Goal: Task Accomplishment & Management: Manage account settings

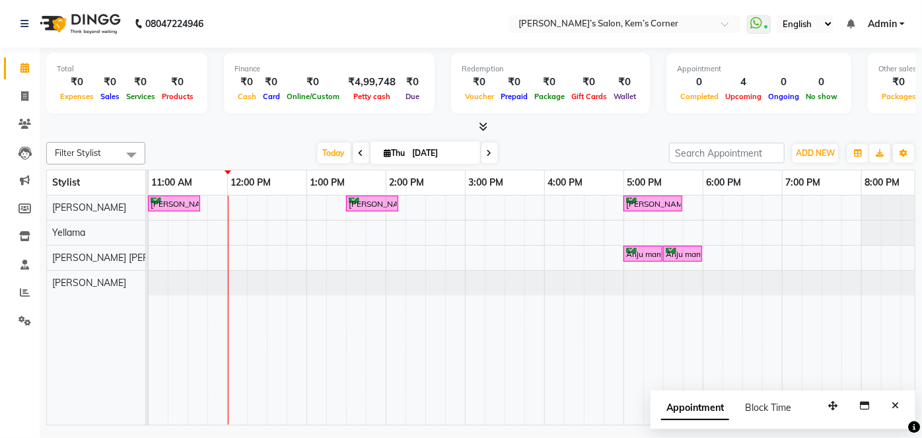
drag, startPoint x: 433, startPoint y: 151, endPoint x: 434, endPoint y: 158, distance: 7.4
click at [434, 154] on input "[DATE]" at bounding box center [442, 153] width 66 height 20
select select "9"
select select "2025"
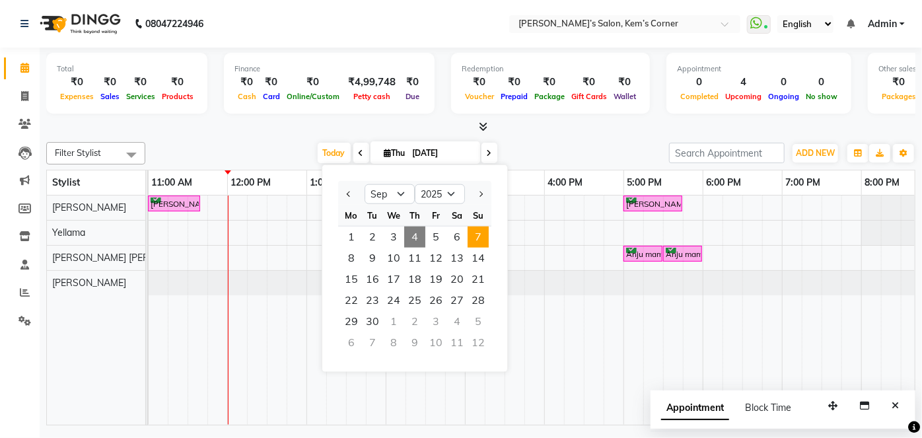
click at [473, 238] on span "7" at bounding box center [477, 236] width 21 height 21
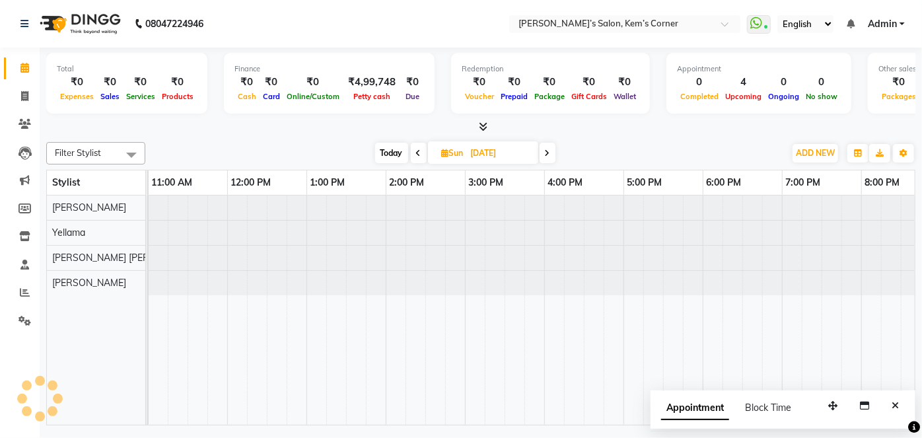
scroll to position [0, 238]
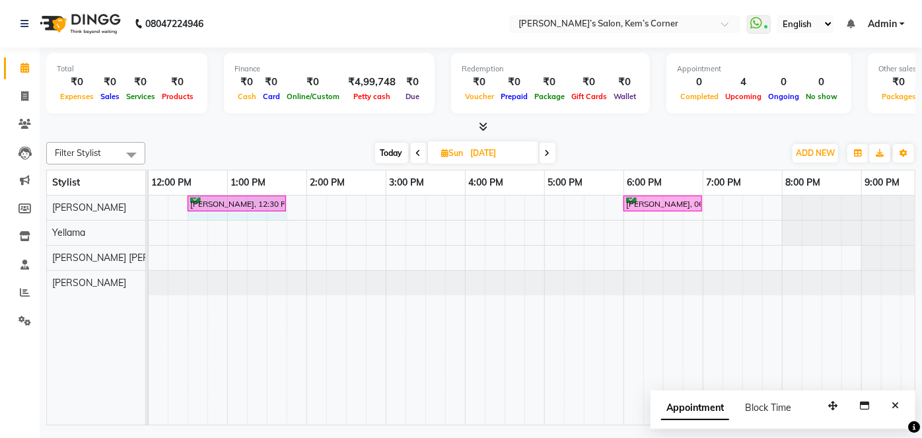
drag, startPoint x: 246, startPoint y: 200, endPoint x: 285, endPoint y: 200, distance: 39.6
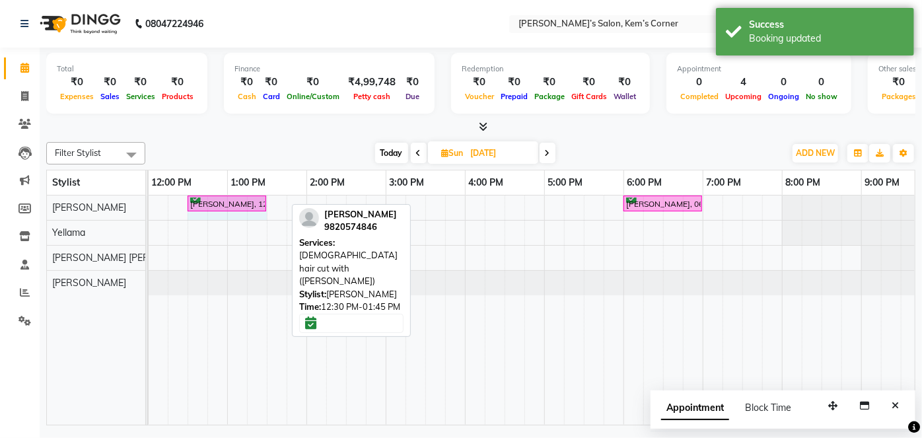
drag, startPoint x: 285, startPoint y: 200, endPoint x: 264, endPoint y: 198, distance: 21.2
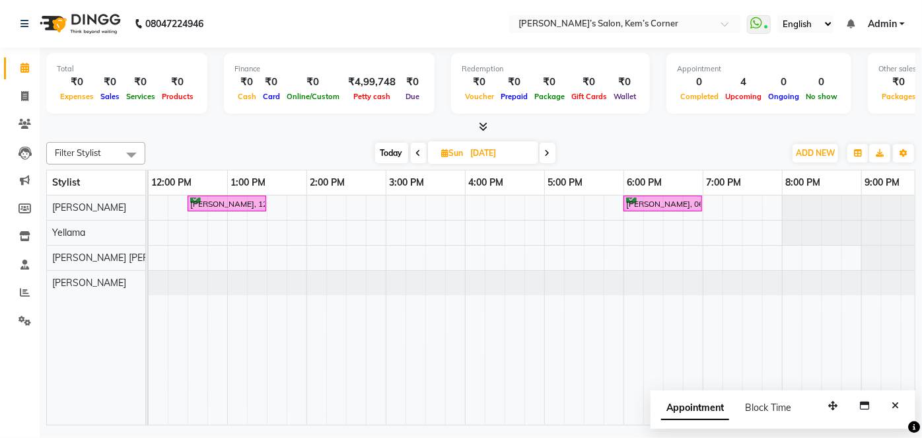
click at [387, 149] on span "Today" at bounding box center [391, 153] width 33 height 20
type input "[DATE]"
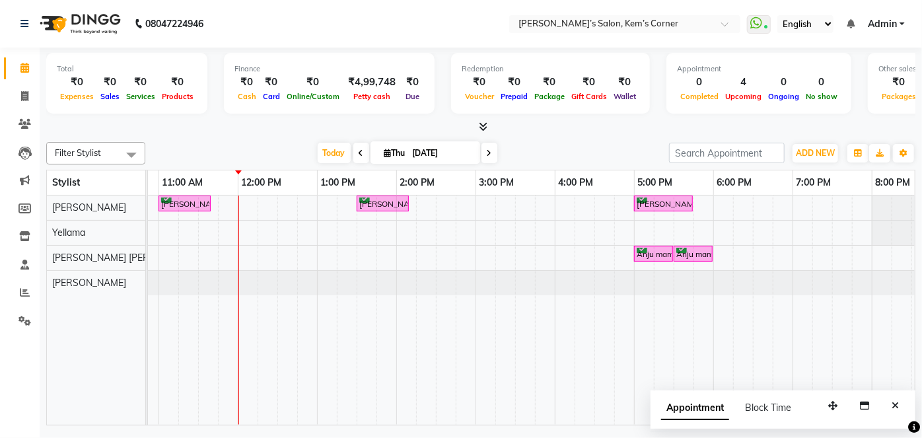
scroll to position [0, 74]
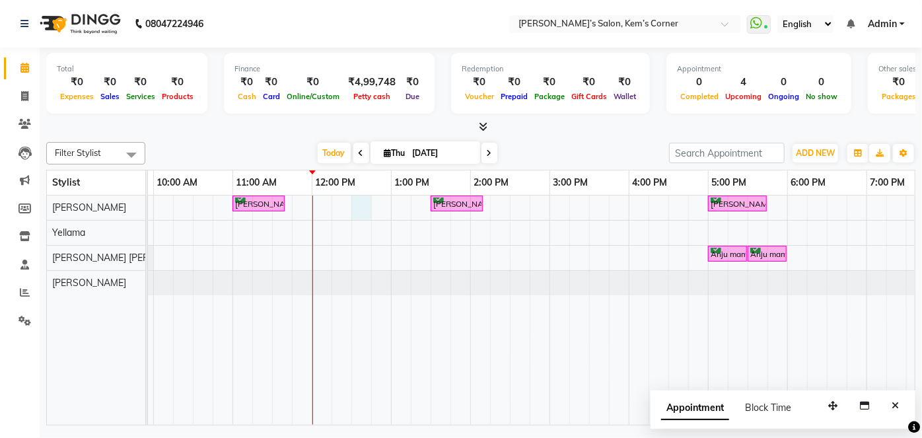
click at [355, 200] on div "[PERSON_NAME], TK01, 11:00 AM-11:40 AM, Haircut - [DEMOGRAPHIC_DATA] Hair Cut (…" at bounding box center [589, 309] width 1030 height 229
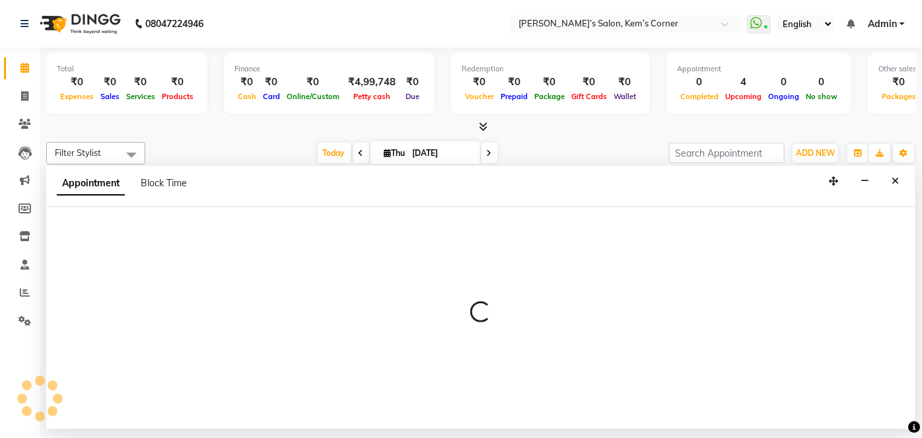
select select "50293"
select select "tentative"
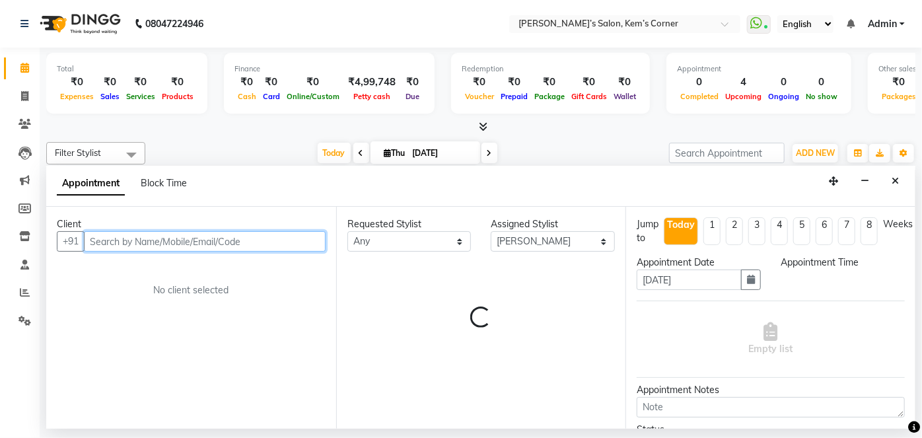
select select "750"
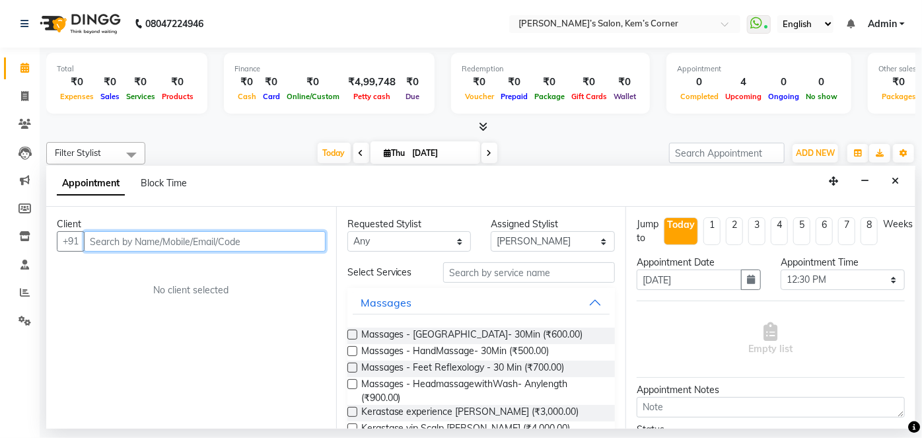
click at [250, 236] on input "text" at bounding box center [205, 241] width 242 height 20
click at [209, 232] on input "text" at bounding box center [205, 241] width 242 height 20
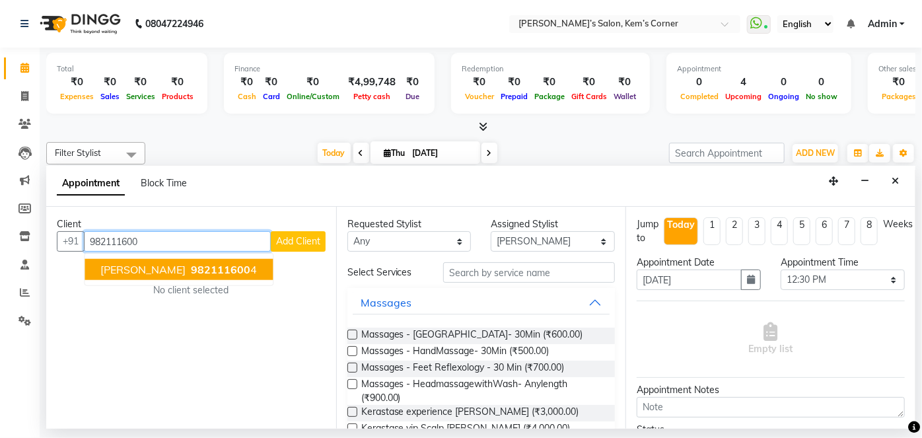
click at [191, 268] on span "982111600" at bounding box center [220, 269] width 59 height 13
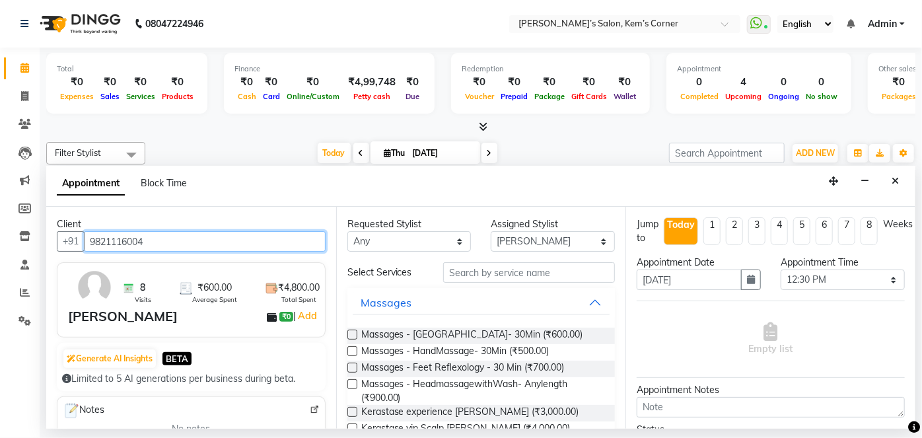
type input "9821116004"
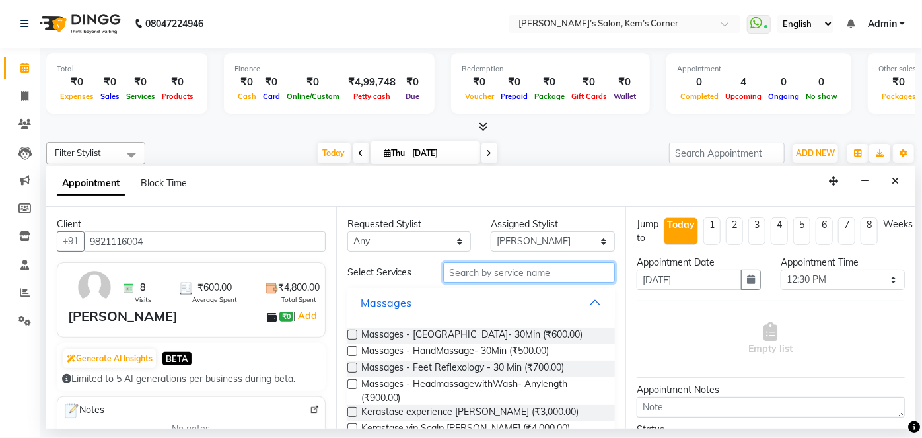
click at [503, 272] on input "text" at bounding box center [529, 272] width 172 height 20
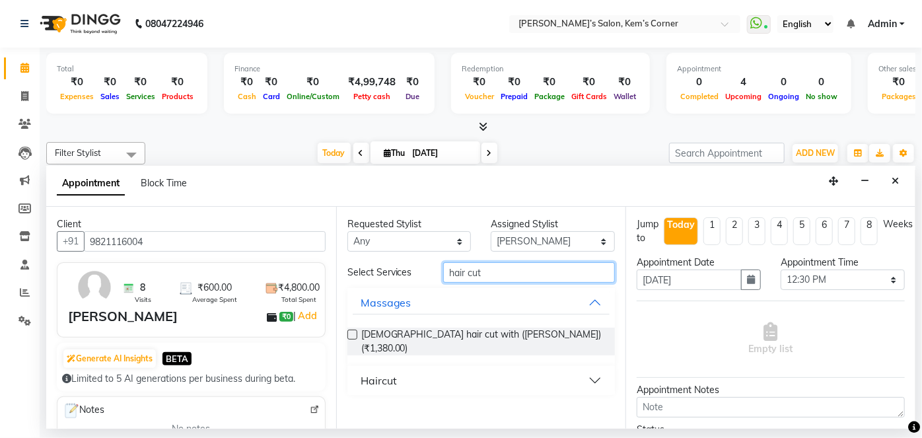
type input "hair cut"
click at [593, 370] on button "Haircut" at bounding box center [481, 380] width 257 height 24
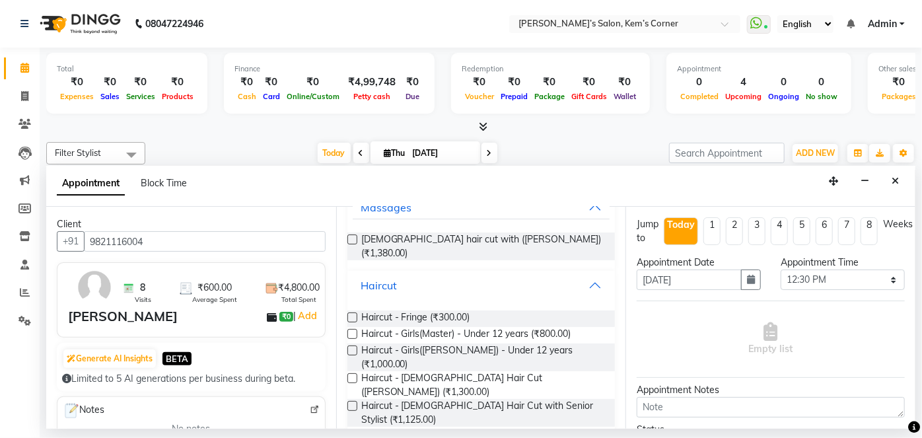
scroll to position [119, 0]
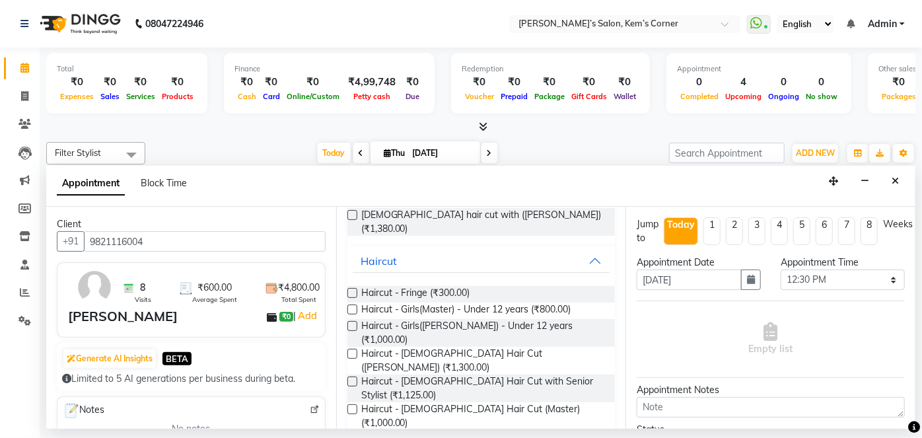
click at [514, 430] on span "Haircut - [DEMOGRAPHIC_DATA] Hair Cut ([PERSON_NAME]) (₹750.00)" at bounding box center [483, 444] width 244 height 28
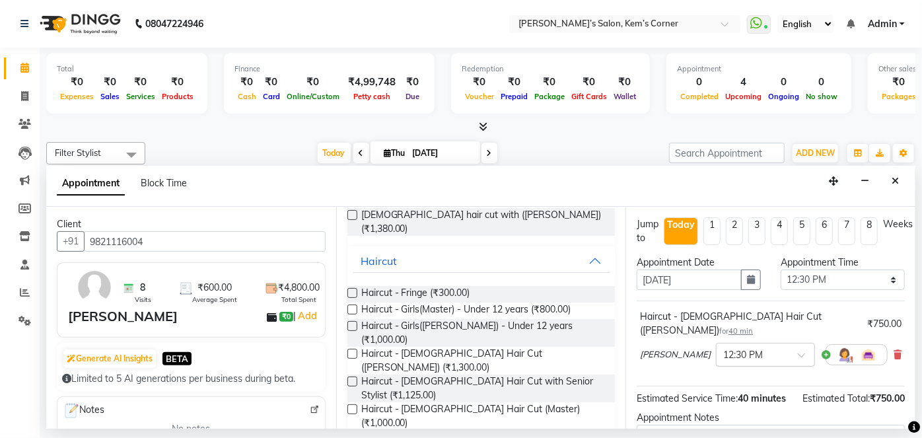
checkbox input "false"
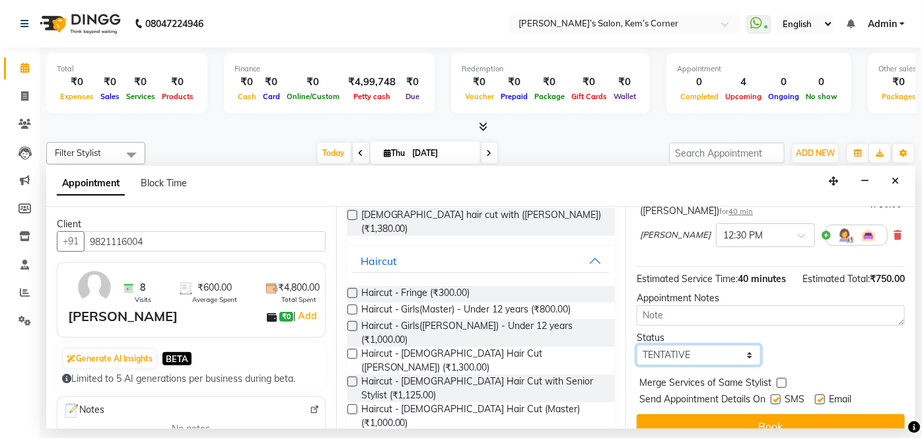
click at [743, 353] on select "Select TENTATIVE CONFIRM CHECK-IN UPCOMING" at bounding box center [698, 355] width 124 height 20
select select "check-in"
click at [636, 345] on select "Select TENTATIVE CONFIRM CHECK-IN UPCOMING" at bounding box center [698, 355] width 124 height 20
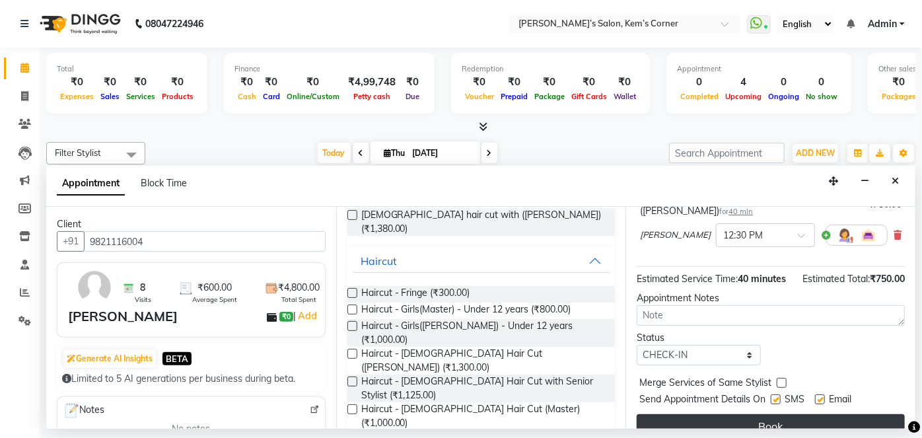
click at [735, 421] on button "Book" at bounding box center [770, 426] width 268 height 24
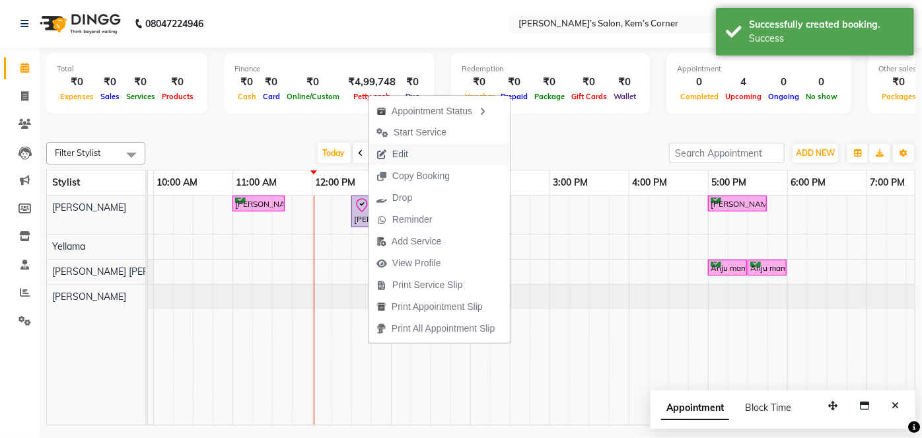
click at [397, 156] on span "Edit" at bounding box center [400, 154] width 16 height 14
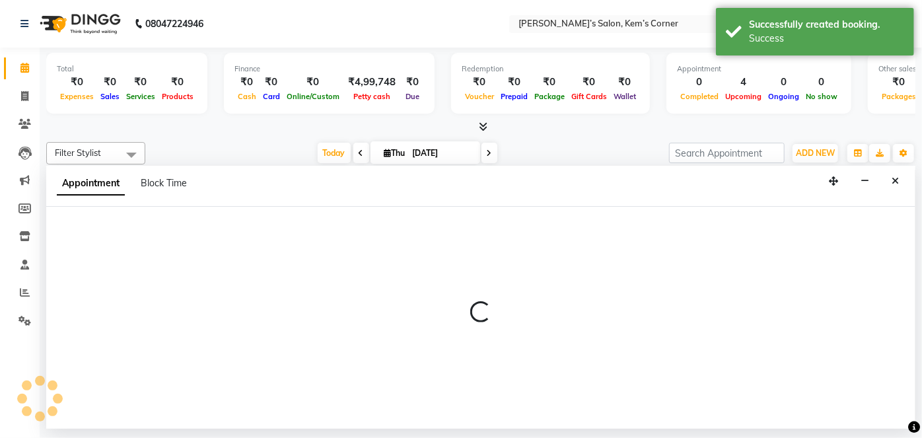
select select "750"
select select "check-in"
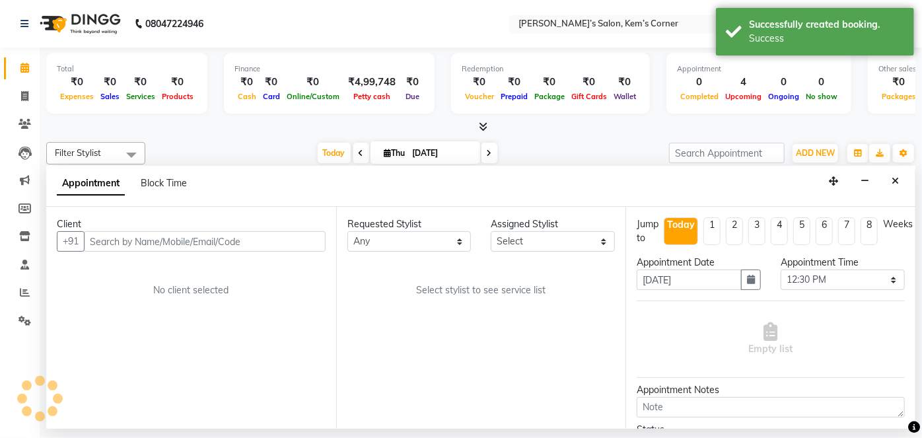
scroll to position [0, 0]
select select "50293"
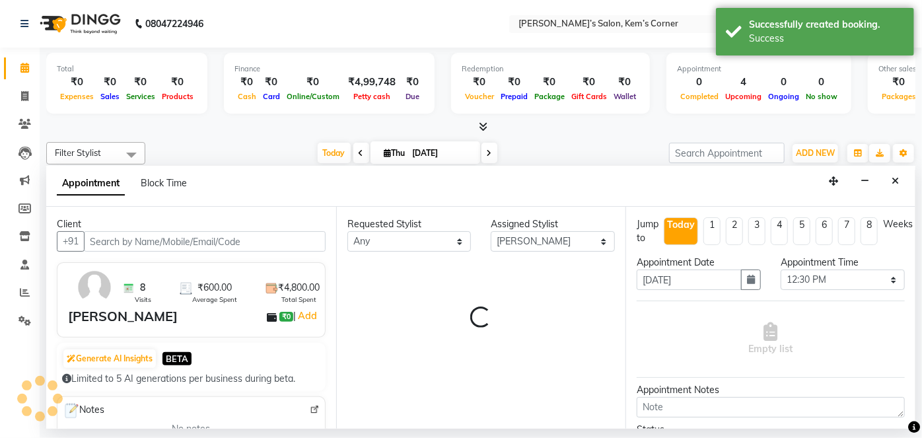
scroll to position [0, 238]
select select "3254"
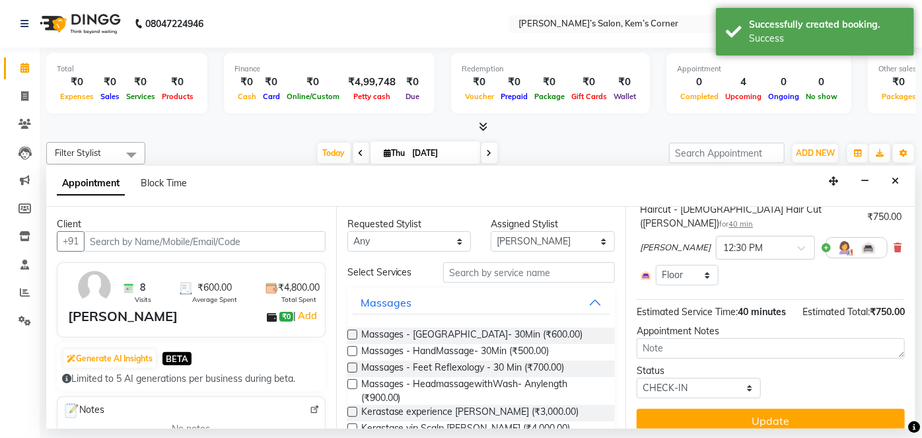
scroll to position [121, 0]
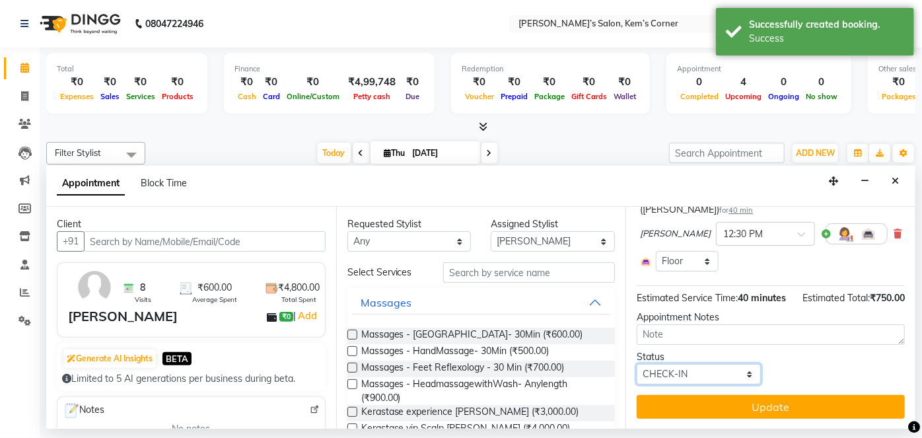
click at [737, 372] on select "Select TENTATIVE CONFIRM CHECK-IN UPCOMING" at bounding box center [698, 374] width 124 height 20
select select "confirm booking"
click at [636, 364] on select "Select TENTATIVE CONFIRM CHECK-IN UPCOMING" at bounding box center [698, 374] width 124 height 20
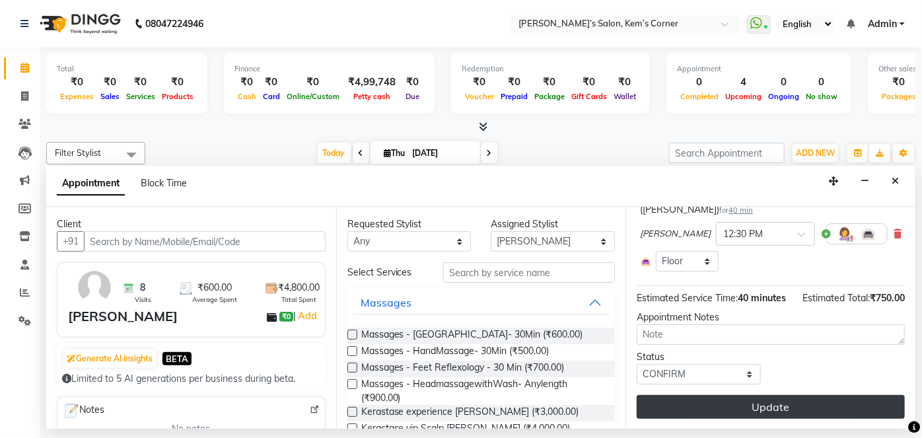
click at [698, 405] on button "Update" at bounding box center [770, 407] width 268 height 24
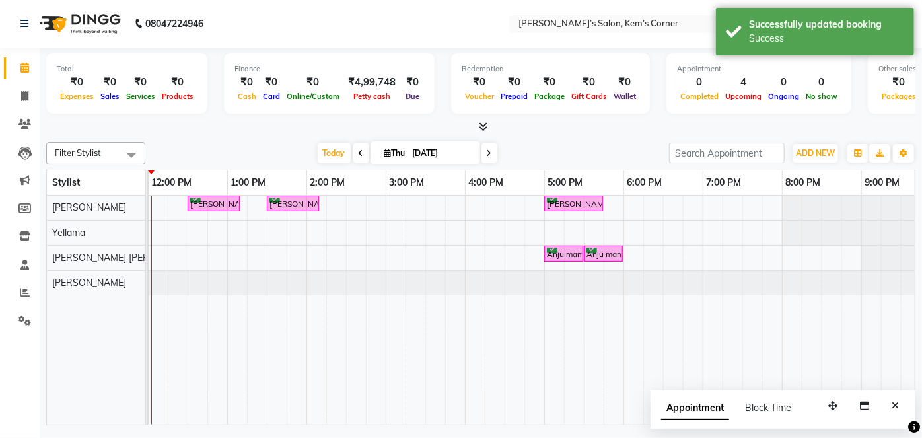
drag, startPoint x: 370, startPoint y: 414, endPoint x: 341, endPoint y: 408, distance: 29.0
click at [317, 396] on tr at bounding box center [425, 309] width 1030 height 229
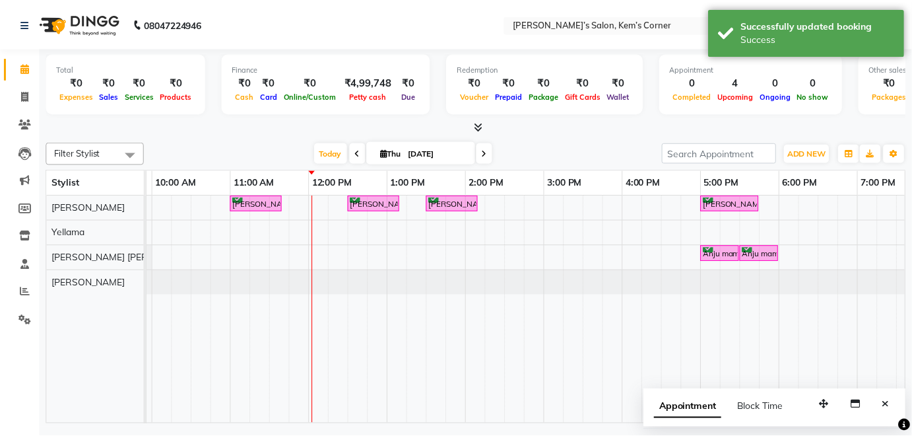
scroll to position [0, 68]
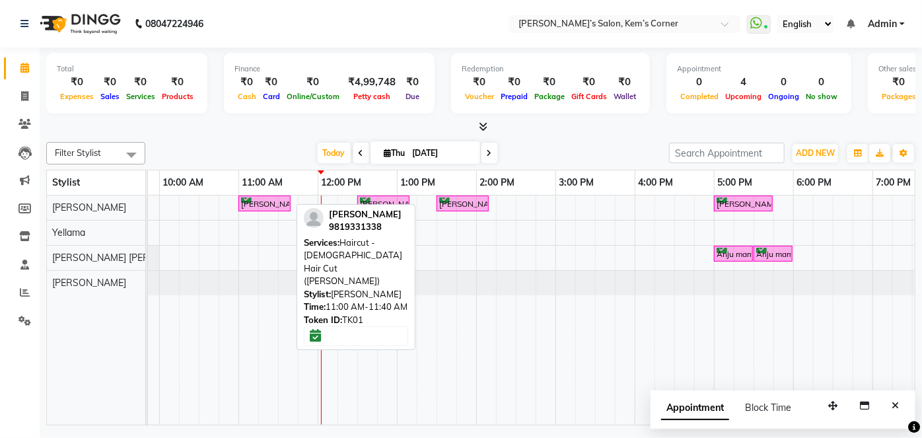
click at [280, 201] on div "[PERSON_NAME], TK01, 11:00 AM-11:40 AM, Haircut - [DEMOGRAPHIC_DATA] Hair Cut (…" at bounding box center [265, 203] width 50 height 13
select select "8"
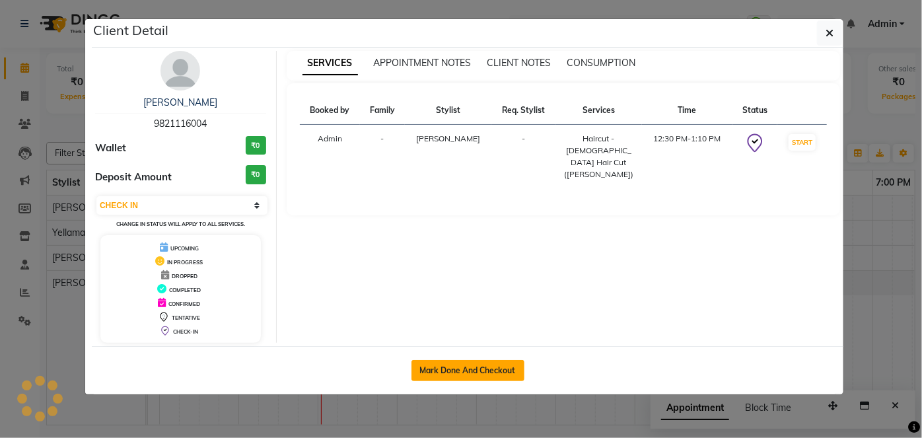
click at [467, 368] on button "Mark Done And Checkout" at bounding box center [467, 370] width 113 height 21
select select "service"
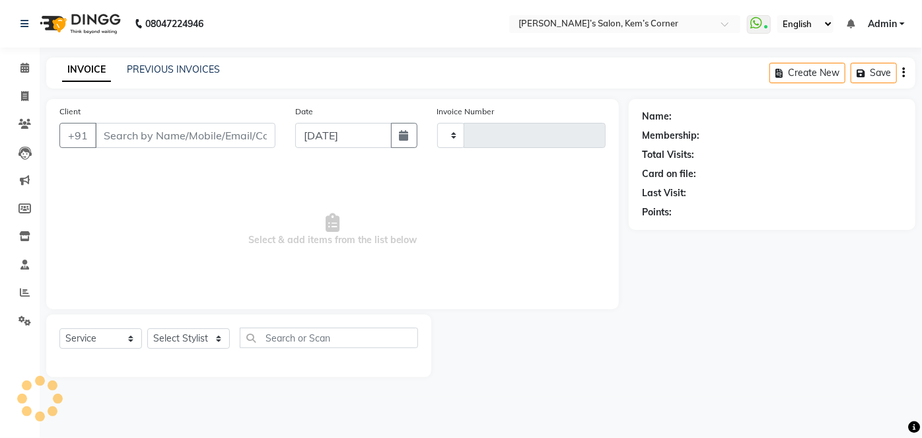
type input "0442"
select select "6386"
type input "9821116004"
select select "50293"
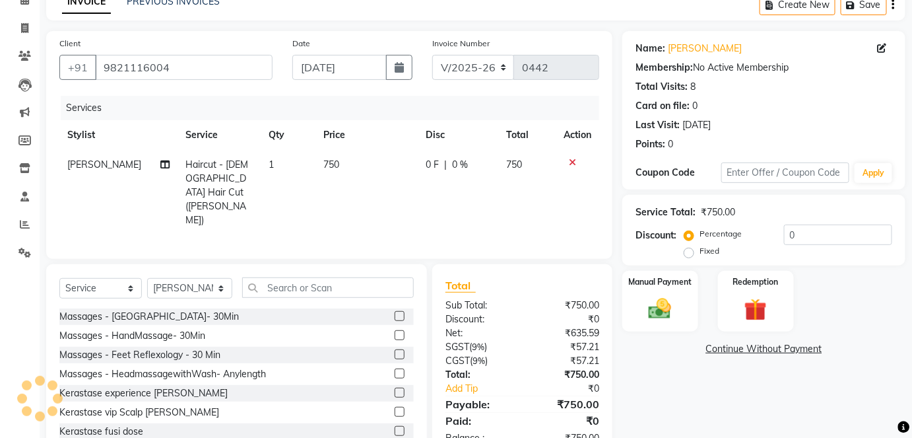
scroll to position [90, 0]
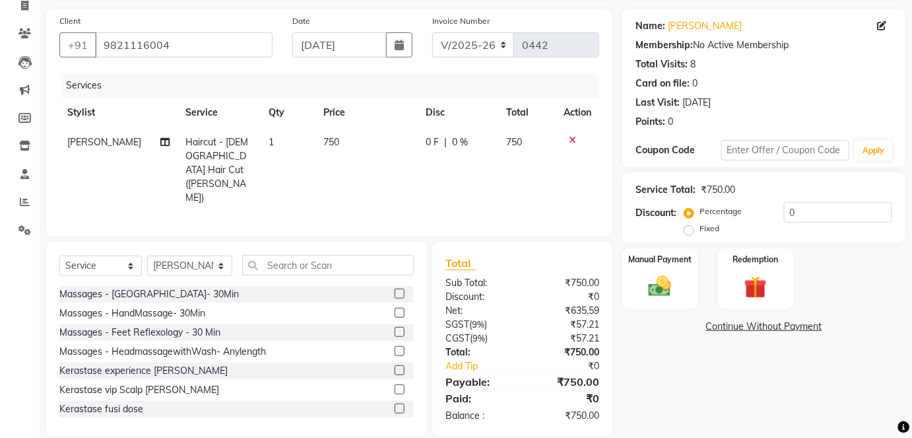
click at [345, 136] on td "750" at bounding box center [367, 169] width 102 height 85
select select "50293"
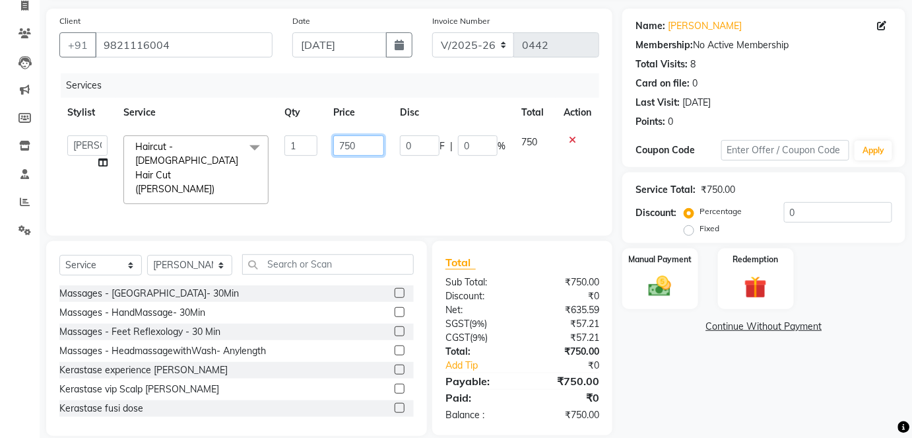
click at [361, 145] on input "750" at bounding box center [358, 145] width 51 height 20
type input "7"
type input "600"
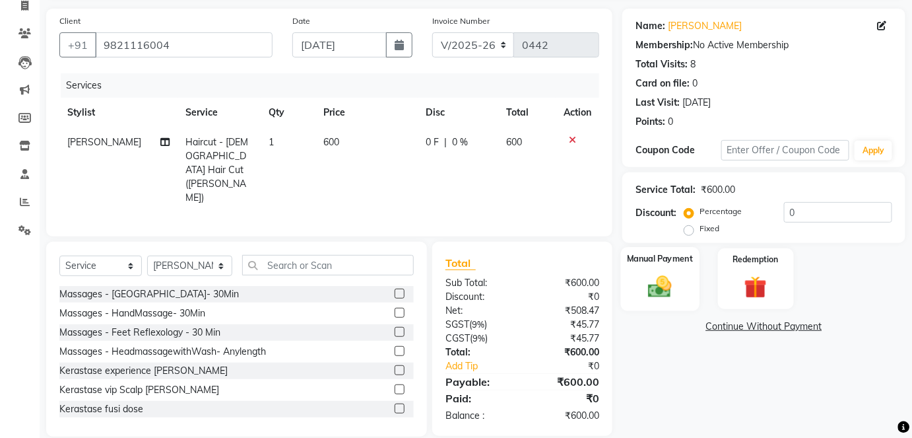
click at [650, 263] on label "Manual Payment" at bounding box center [660, 258] width 66 height 13
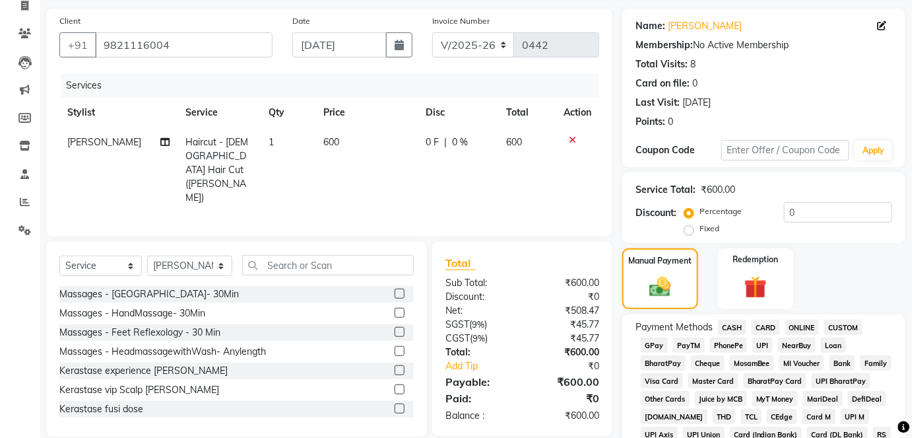
click at [800, 327] on span "ONLINE" at bounding box center [803, 327] width 34 height 15
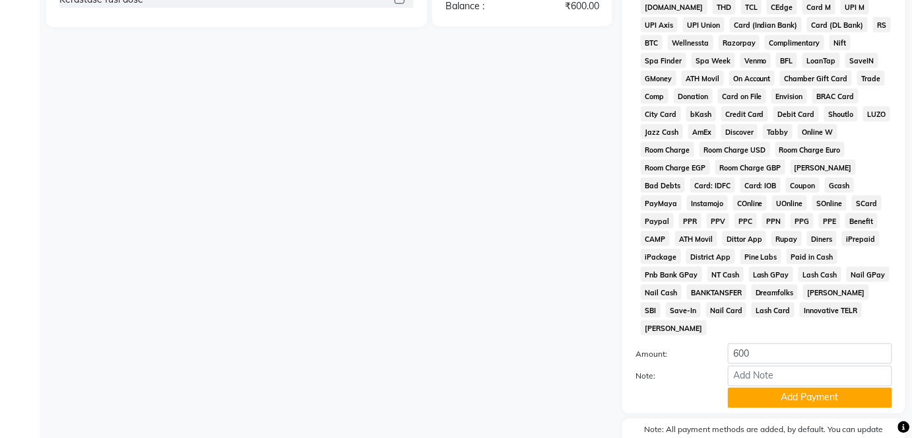
scroll to position [556, 0]
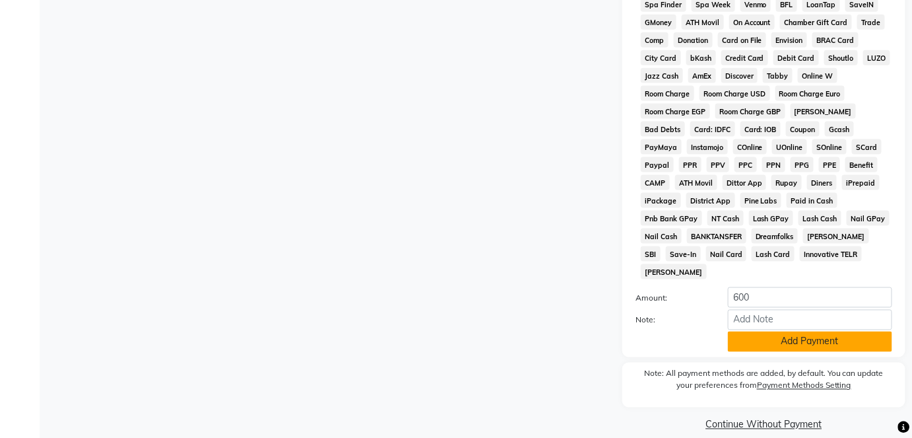
click at [755, 331] on button "Add Payment" at bounding box center [810, 341] width 164 height 20
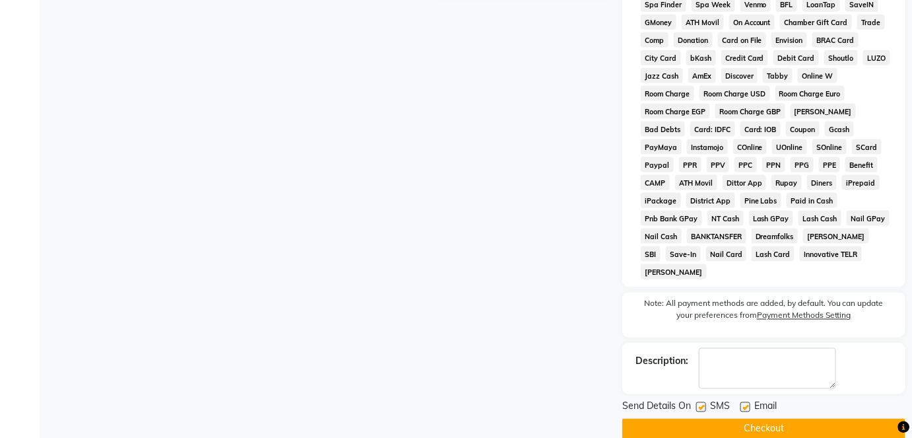
scroll to position [560, 0]
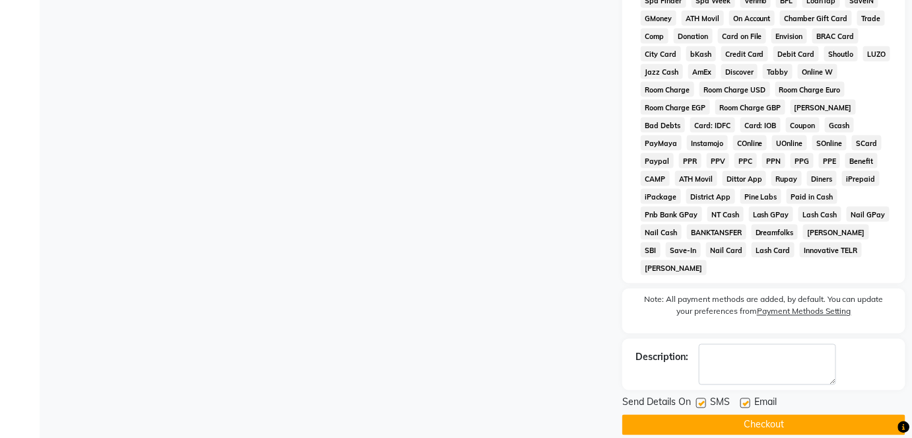
click at [745, 398] on label at bounding box center [746, 403] width 10 height 10
click at [745, 399] on input "checkbox" at bounding box center [745, 403] width 9 height 9
checkbox input "false"
click at [741, 415] on button "Checkout" at bounding box center [764, 425] width 283 height 20
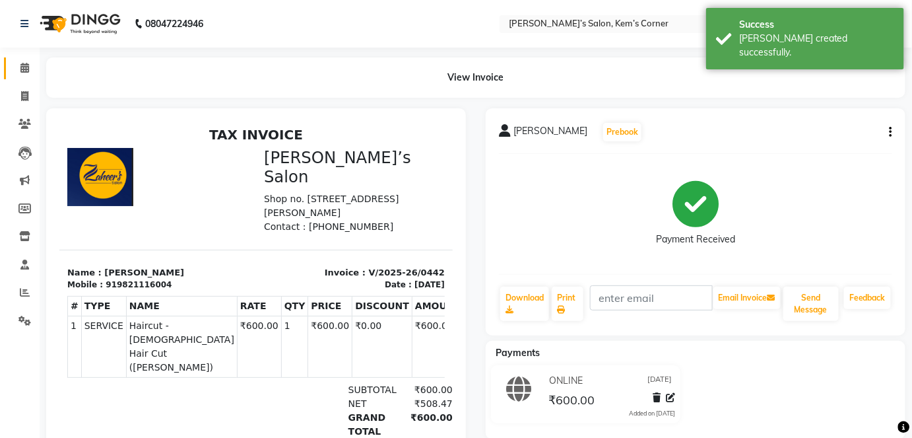
click at [27, 67] on icon at bounding box center [24, 68] width 9 height 10
